Goal: Check status: Check status

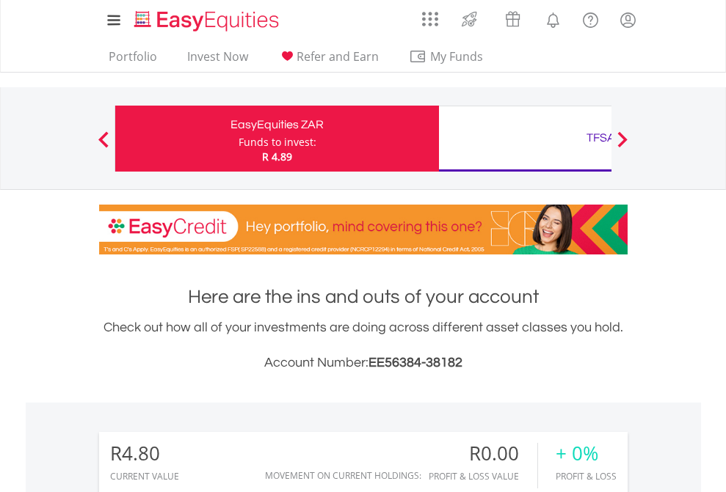
scroll to position [141, 230]
click at [239, 139] on div "Funds to invest:" at bounding box center [278, 142] width 78 height 15
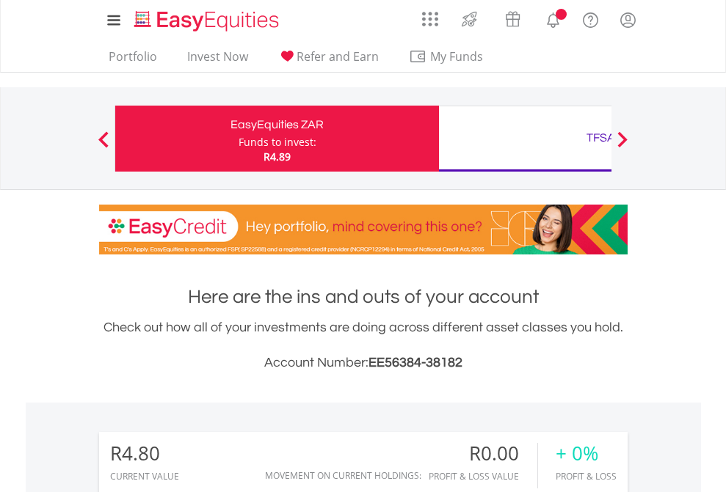
scroll to position [141, 230]
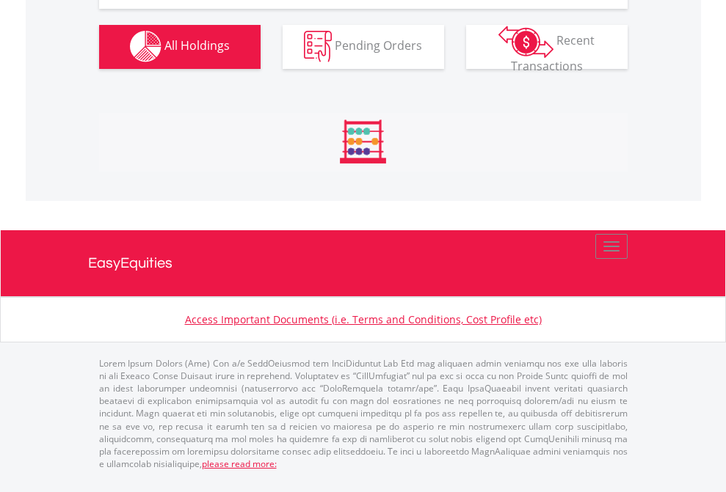
scroll to position [1453, 0]
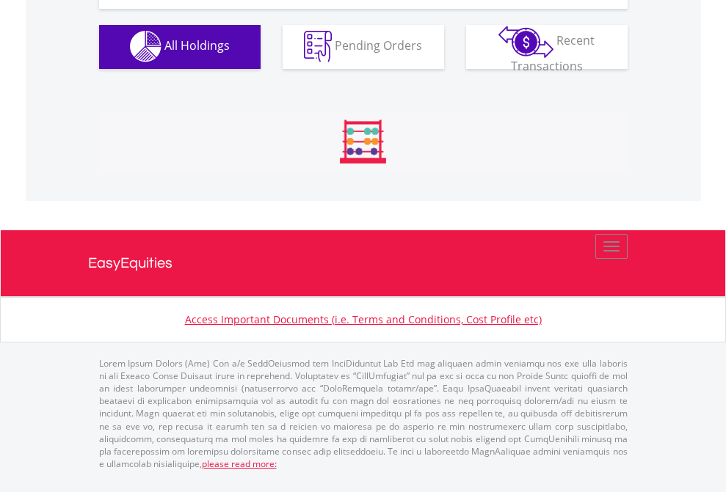
scroll to position [1453, 0]
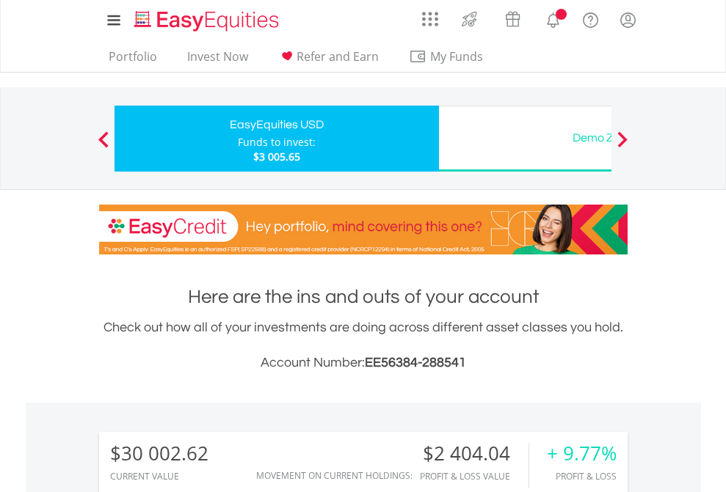
scroll to position [141, 230]
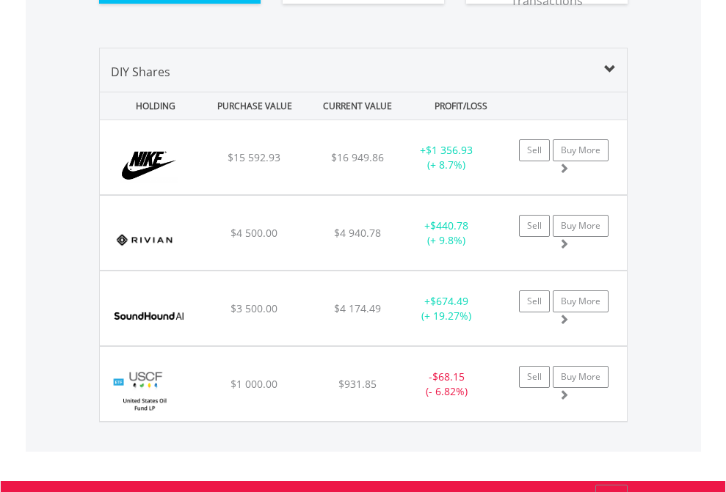
scroll to position [1662, 0]
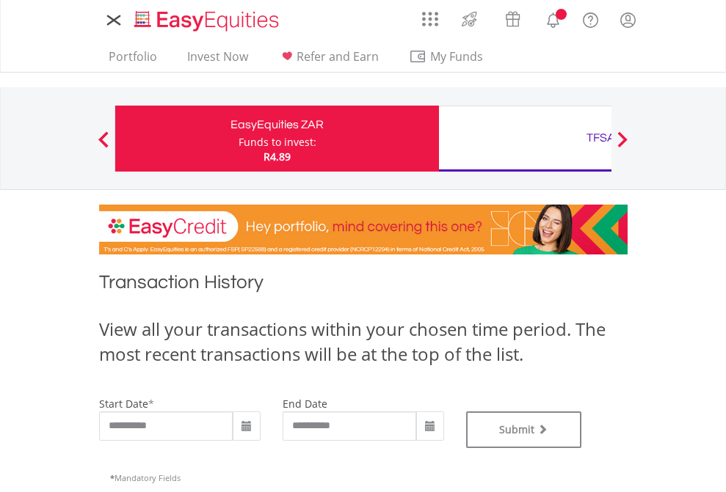
type input "**********"
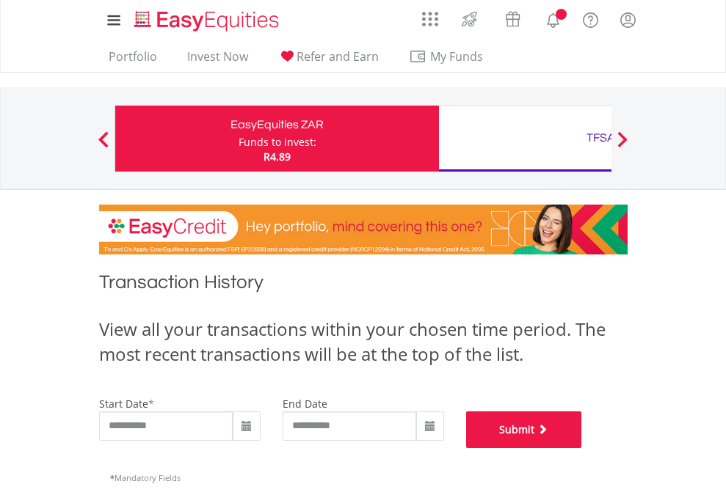
click at [582, 448] on button "Submit" at bounding box center [524, 430] width 116 height 37
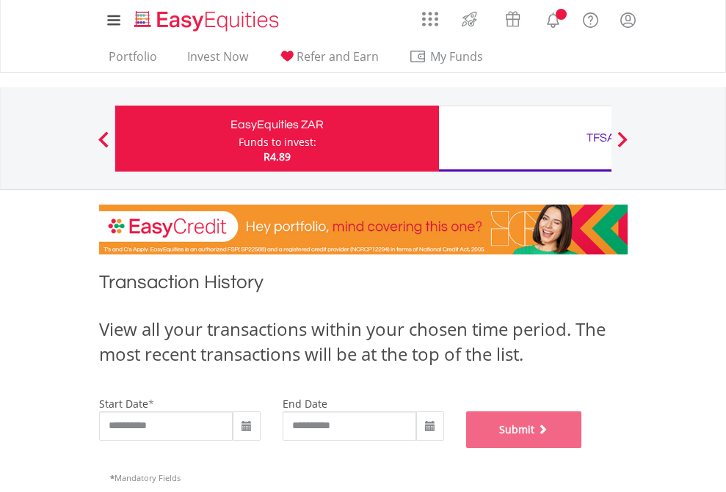
scroll to position [595, 0]
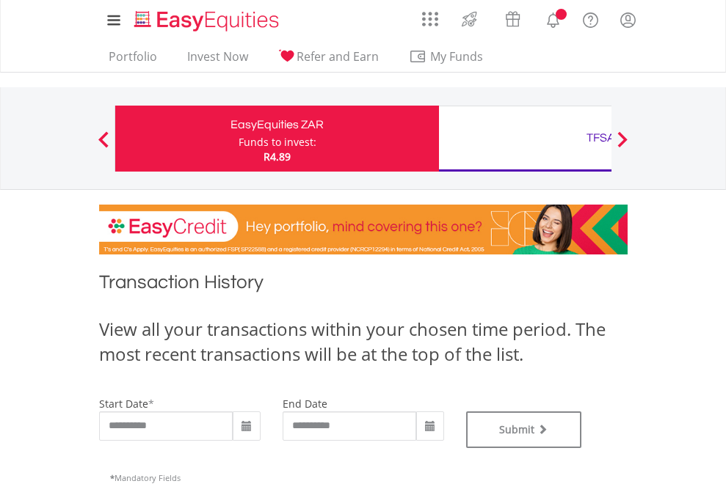
click at [525, 139] on div "TFSA" at bounding box center [601, 138] width 306 height 21
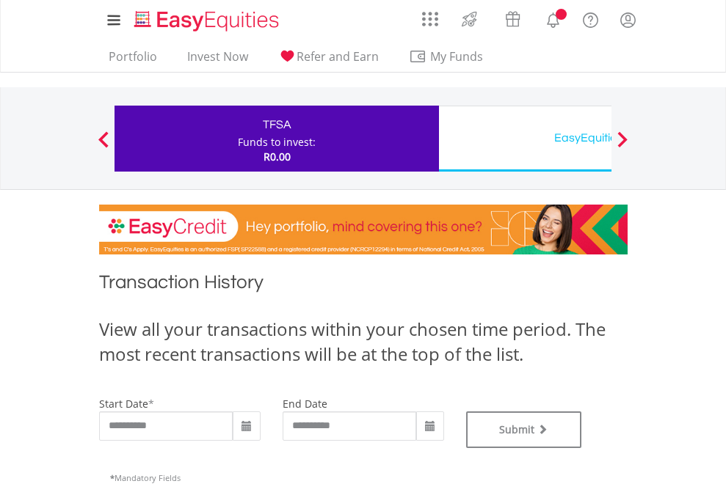
type input "**********"
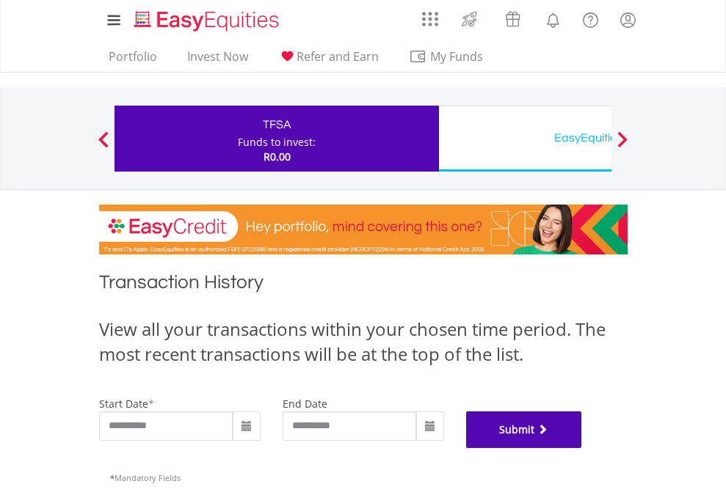
click at [582, 448] on button "Submit" at bounding box center [524, 430] width 116 height 37
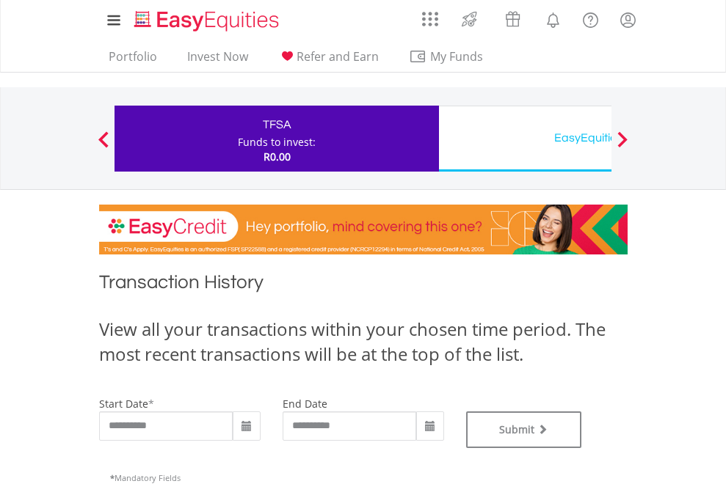
click at [525, 139] on div "EasyEquities USD" at bounding box center [601, 138] width 306 height 21
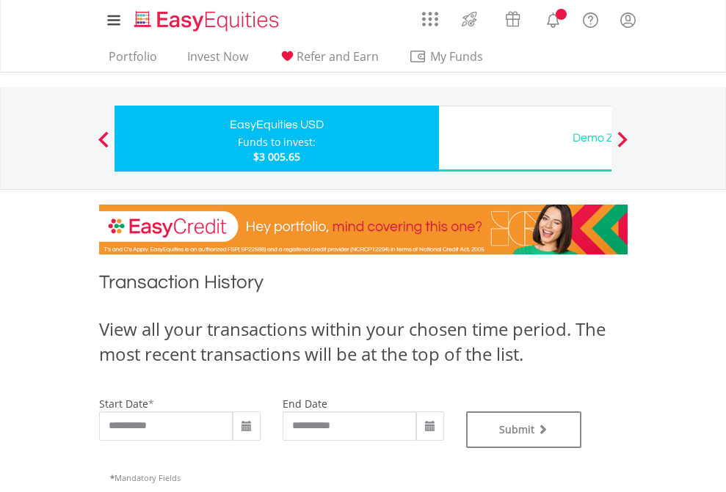
type input "**********"
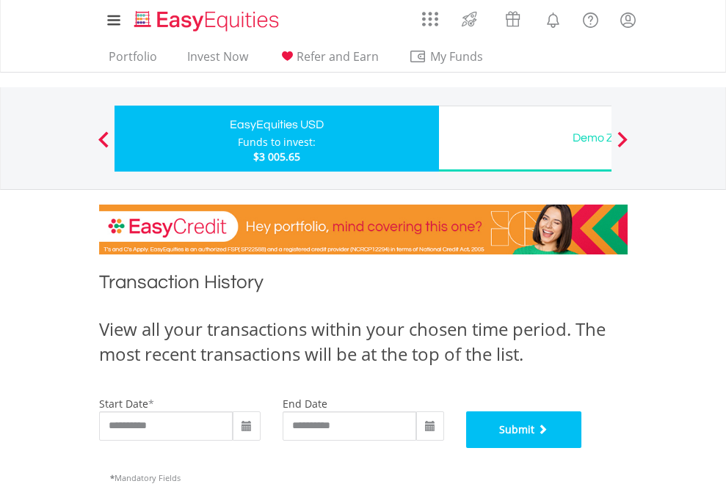
click at [582, 448] on button "Submit" at bounding box center [524, 430] width 116 height 37
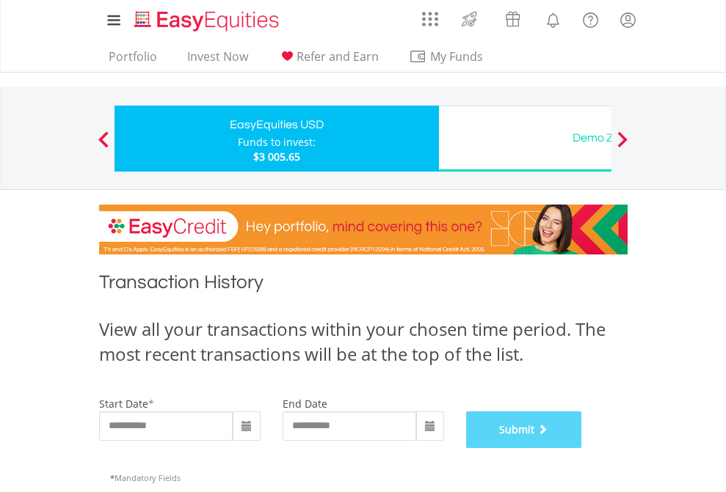
scroll to position [595, 0]
